Goal: Transaction & Acquisition: Subscribe to service/newsletter

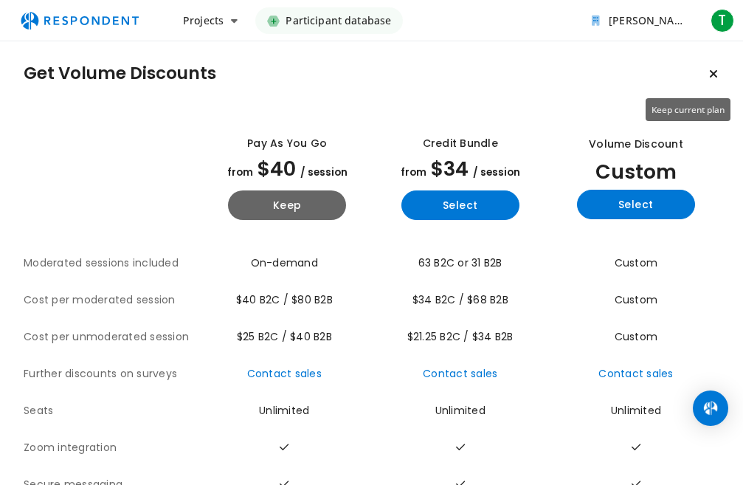
click at [709, 76] on icon "Keep current plan" at bounding box center [713, 74] width 9 height 12
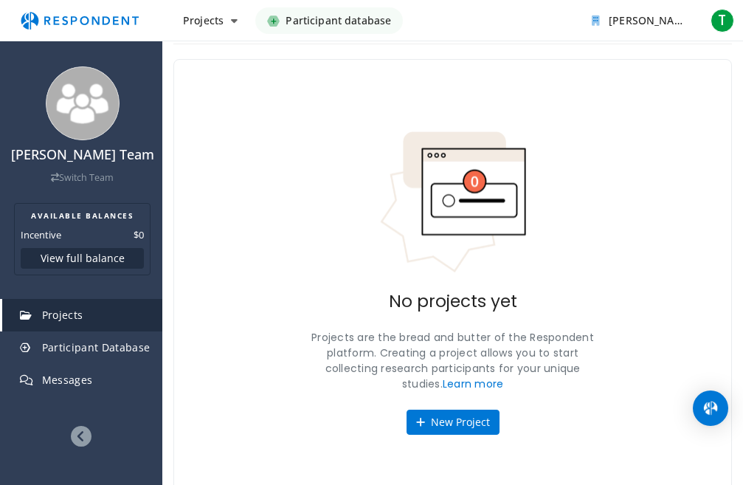
scroll to position [48, 0]
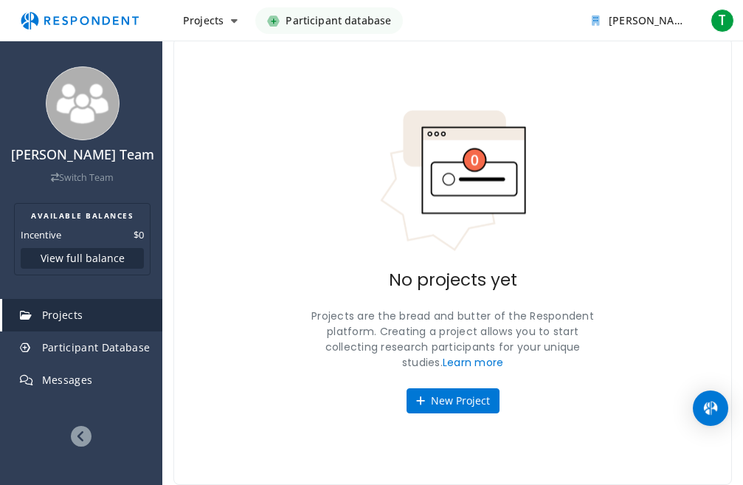
click at [76, 316] on span "Projects" at bounding box center [62, 315] width 41 height 14
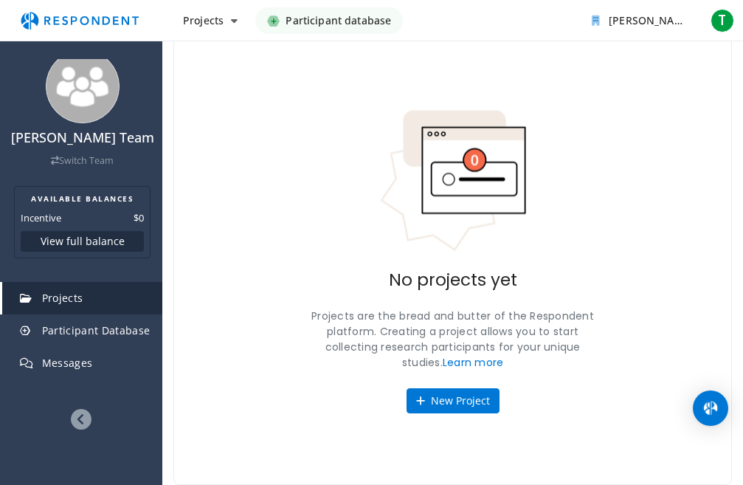
scroll to position [29, 0]
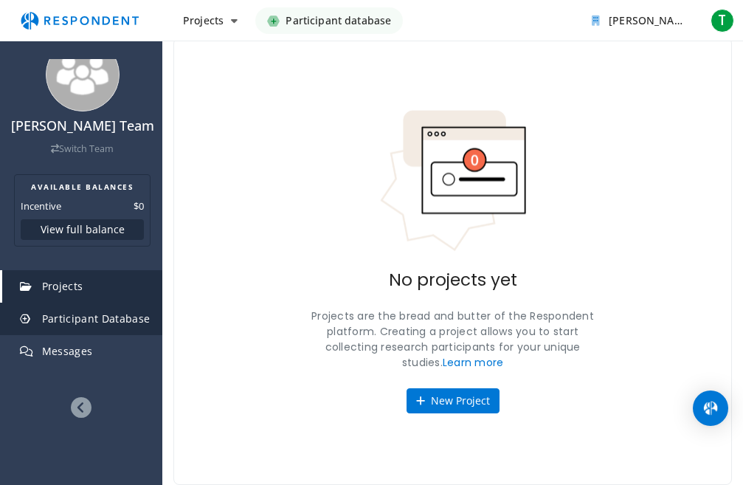
click at [103, 319] on span "Participant Database" at bounding box center [96, 318] width 108 height 14
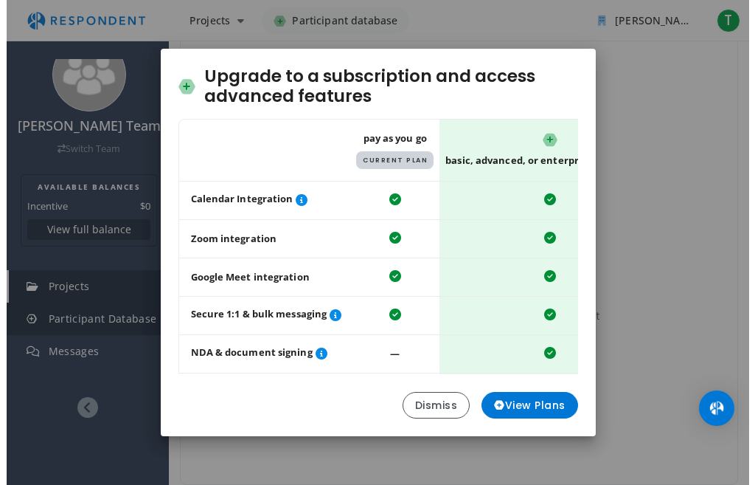
scroll to position [0, 0]
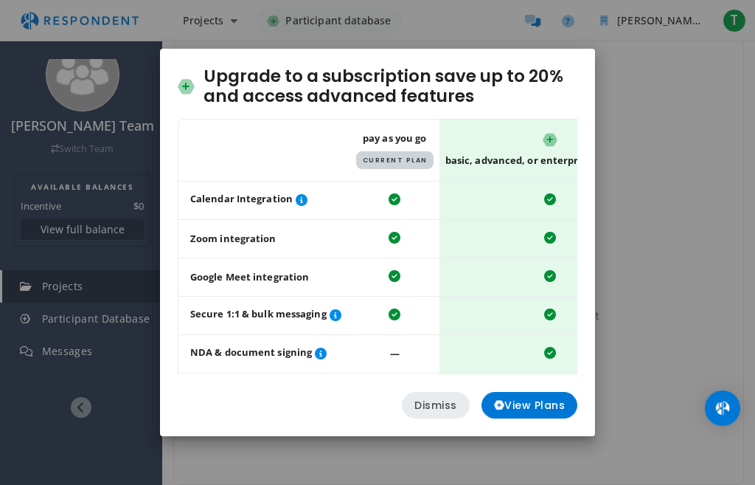
click at [454, 403] on button "Dismiss" at bounding box center [436, 405] width 68 height 27
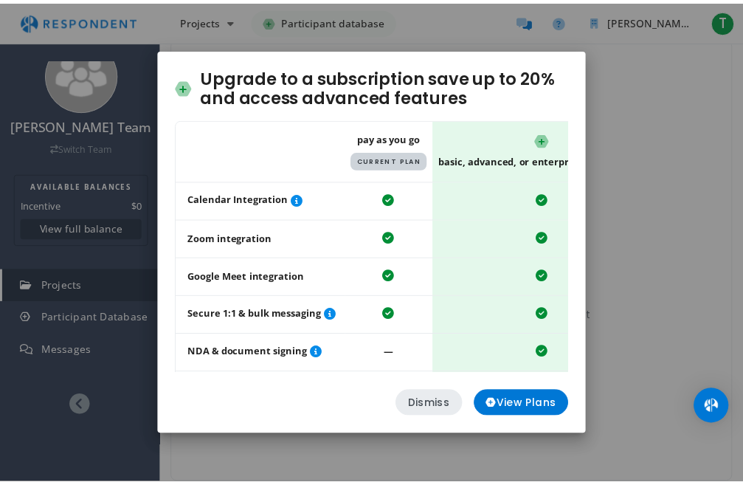
scroll to position [48, 0]
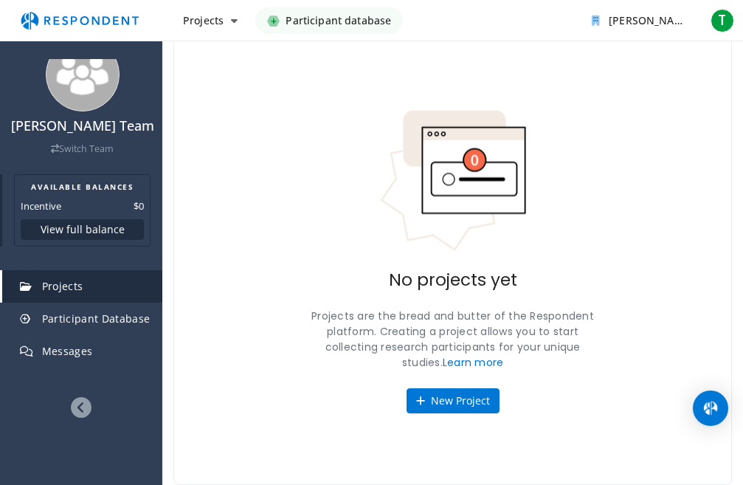
click at [68, 228] on button "View full balance" at bounding box center [82, 229] width 123 height 21
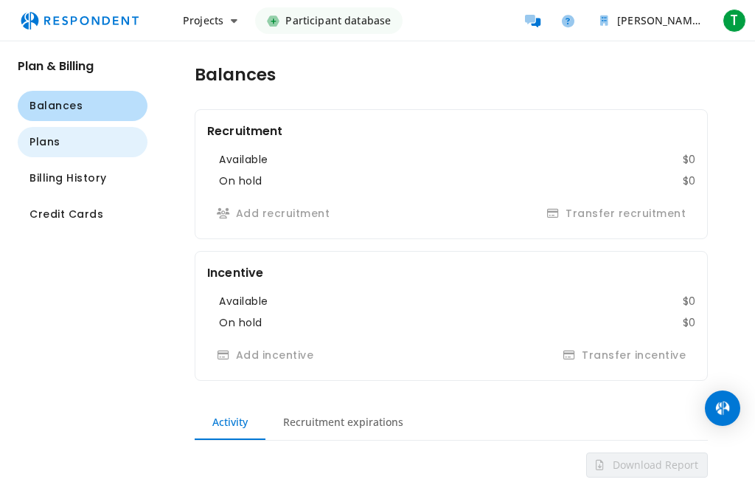
click at [52, 145] on span "Plans" at bounding box center [45, 141] width 31 height 15
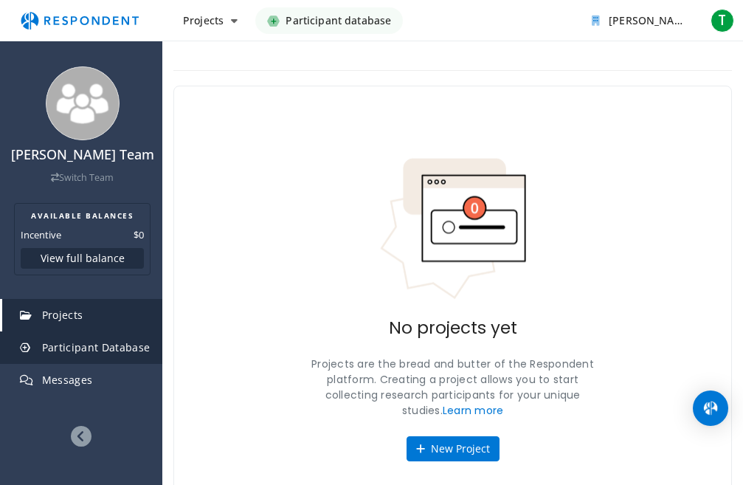
click at [90, 349] on span "Participant Database" at bounding box center [96, 347] width 108 height 14
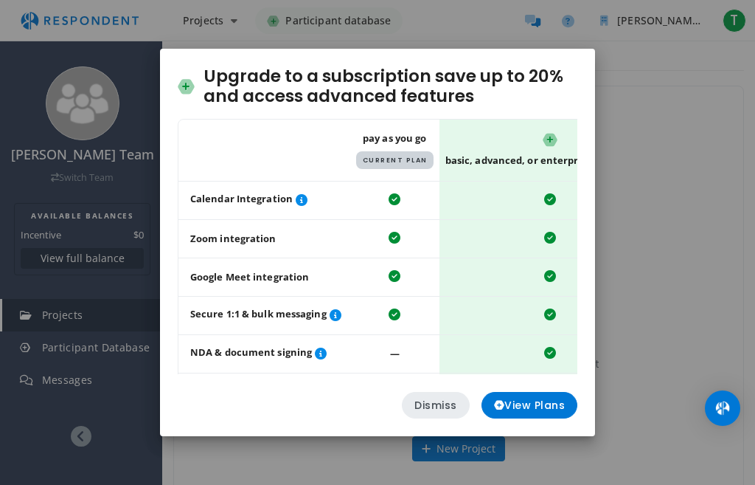
click at [449, 416] on button "Dismiss" at bounding box center [436, 405] width 68 height 27
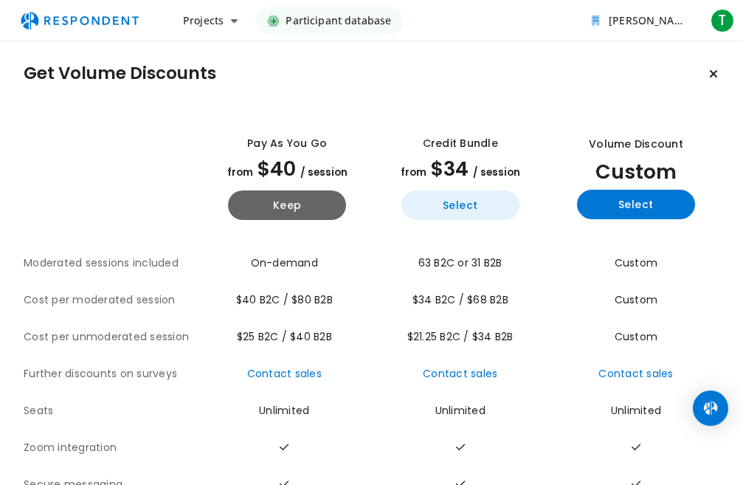
click at [457, 204] on button "Select" at bounding box center [460, 205] width 118 height 30
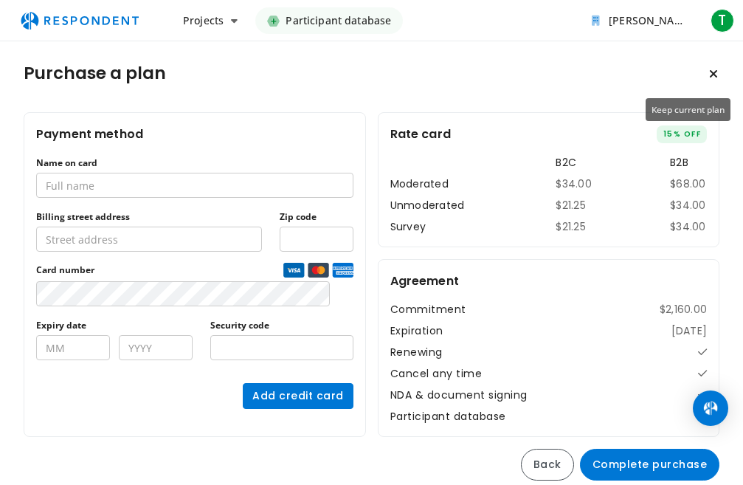
click at [709, 80] on icon "Keep current plan" at bounding box center [713, 74] width 9 height 12
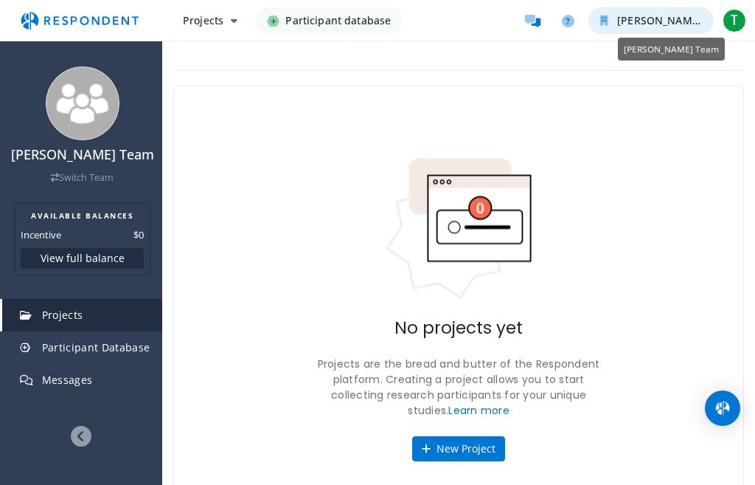
click at [741, 22] on icon "tekeste Team" at bounding box center [744, 20] width 7 height 10
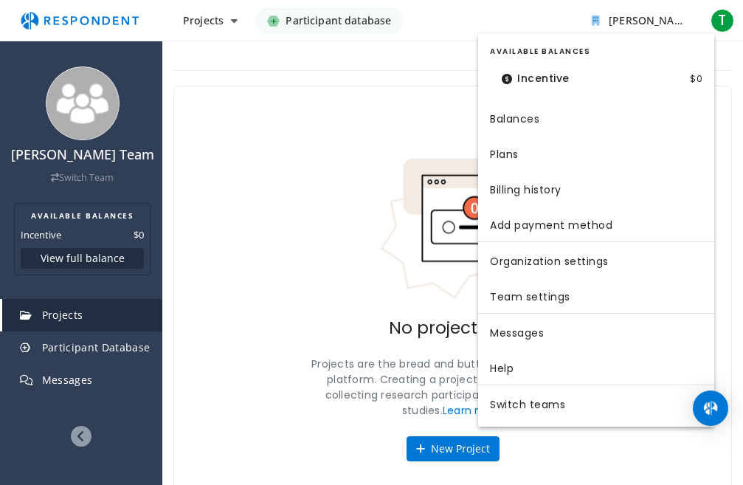
click at [724, 18] on md-backdrop at bounding box center [371, 242] width 743 height 485
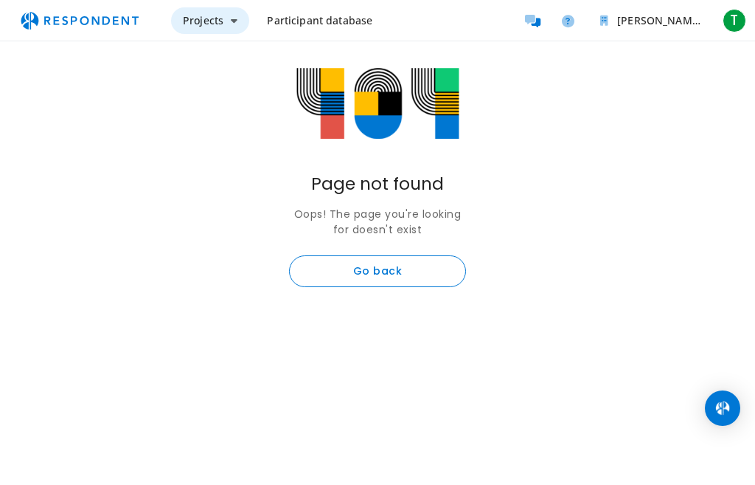
click at [234, 22] on icon "Main navigation" at bounding box center [234, 20] width 7 height 10
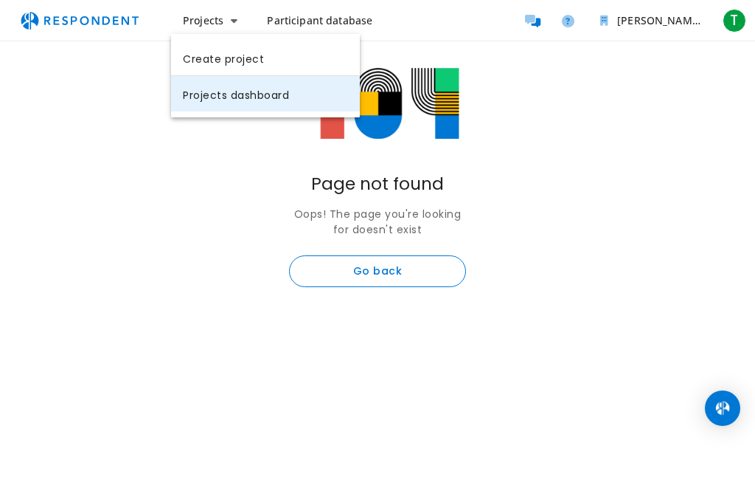
click at [228, 89] on link "Projects dashboard" at bounding box center [265, 93] width 189 height 35
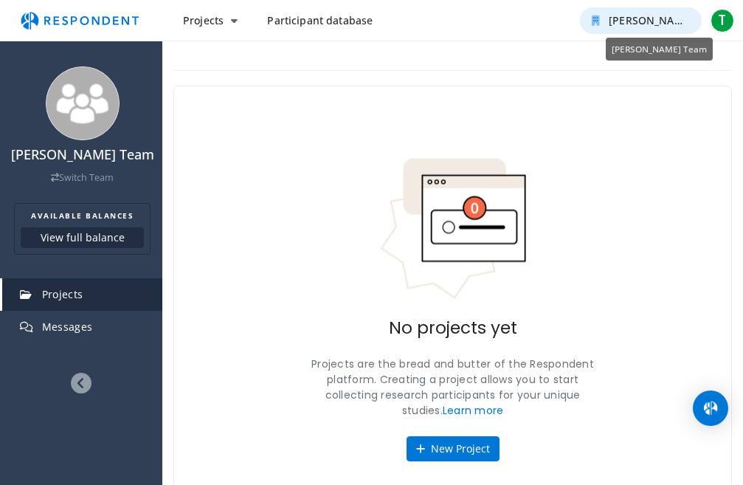
click at [732, 22] on icon "tekeste Team" at bounding box center [735, 20] width 7 height 10
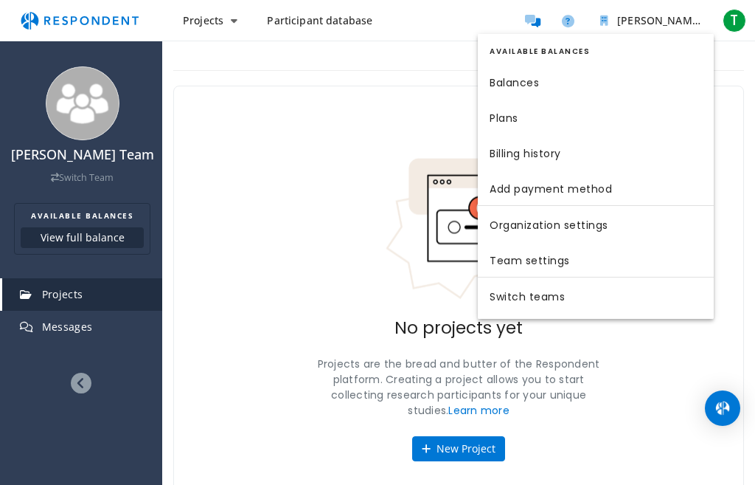
click at [398, 128] on md-backdrop at bounding box center [377, 242] width 755 height 485
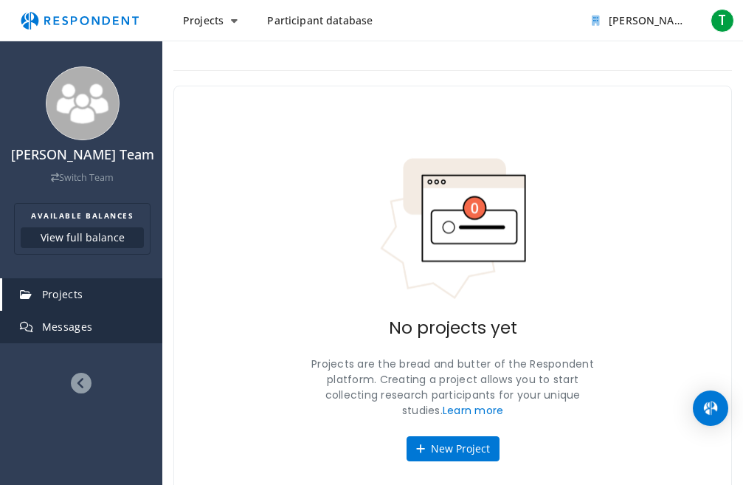
click at [88, 321] on span "Messages" at bounding box center [67, 326] width 51 height 14
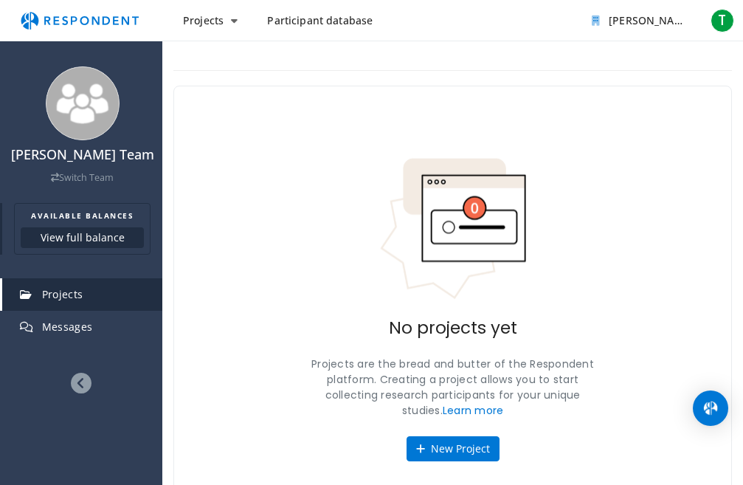
click at [87, 234] on button "View full balance" at bounding box center [82, 237] width 123 height 21
